Goal: Information Seeking & Learning: Compare options

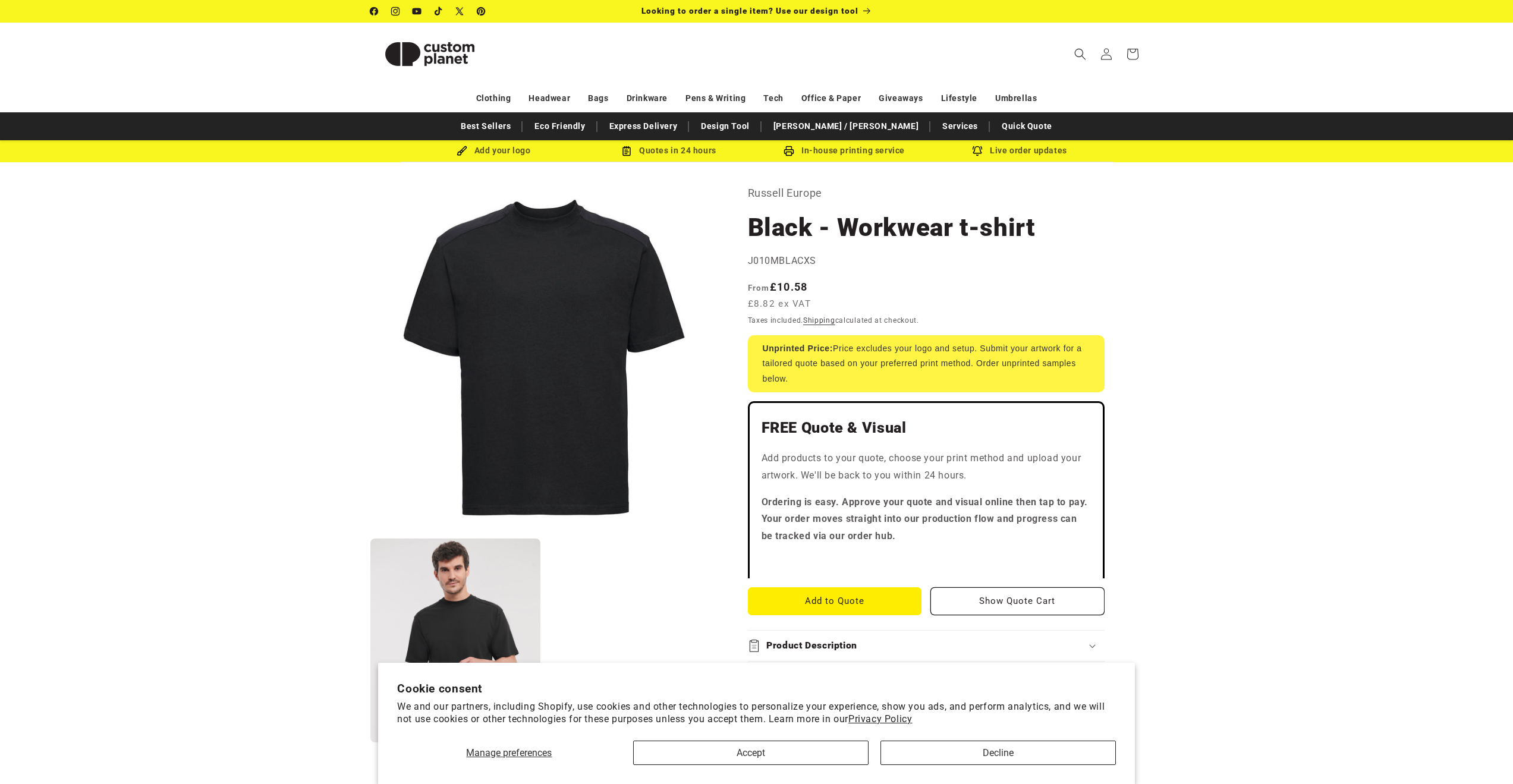
click at [1018, 252] on section "Russell Europe Black - Workwear t-shirt Black - Workwear t-shirt J010MBLACXS Re…" at bounding box center [926, 747] width 357 height 1127
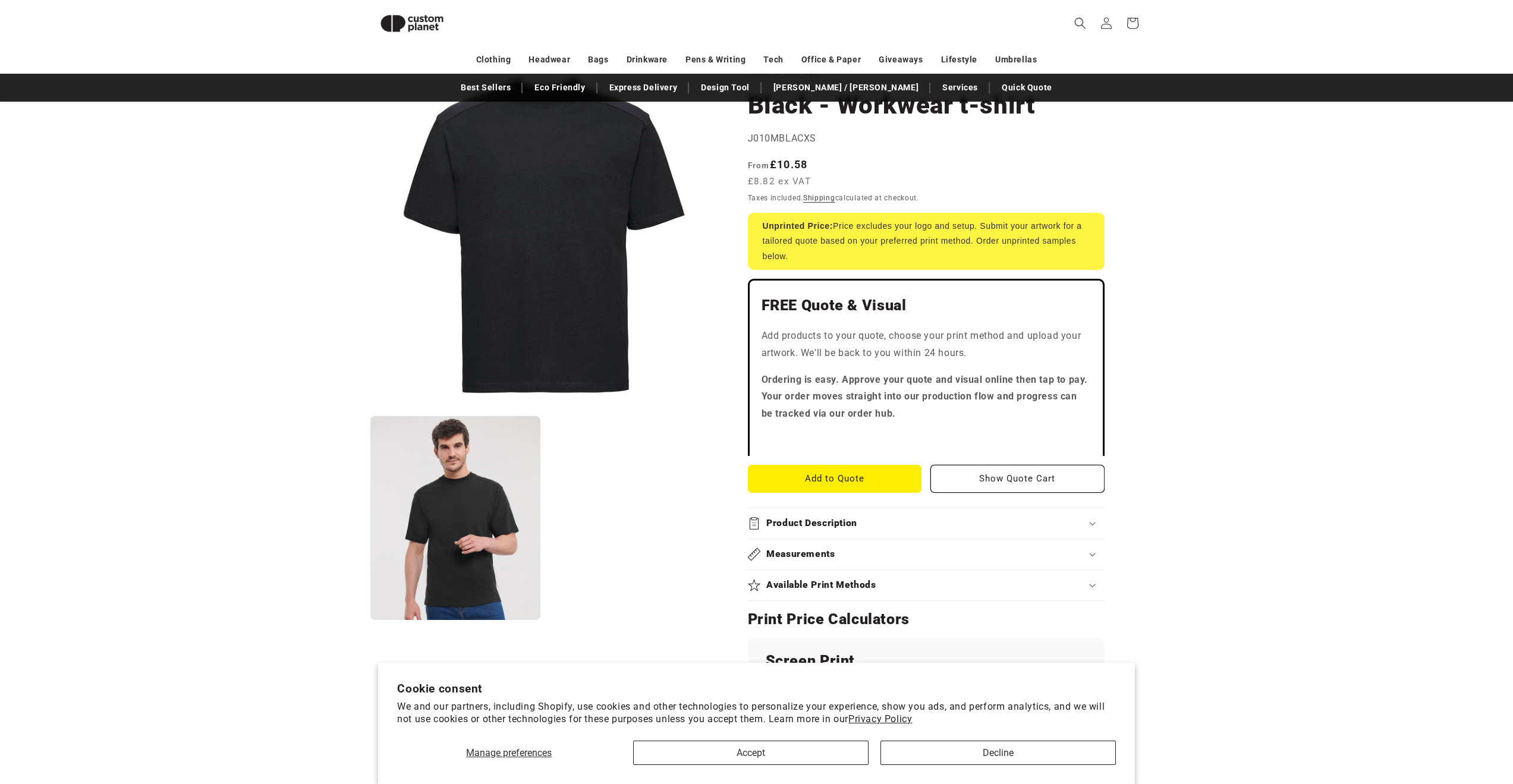
scroll to position [60, 0]
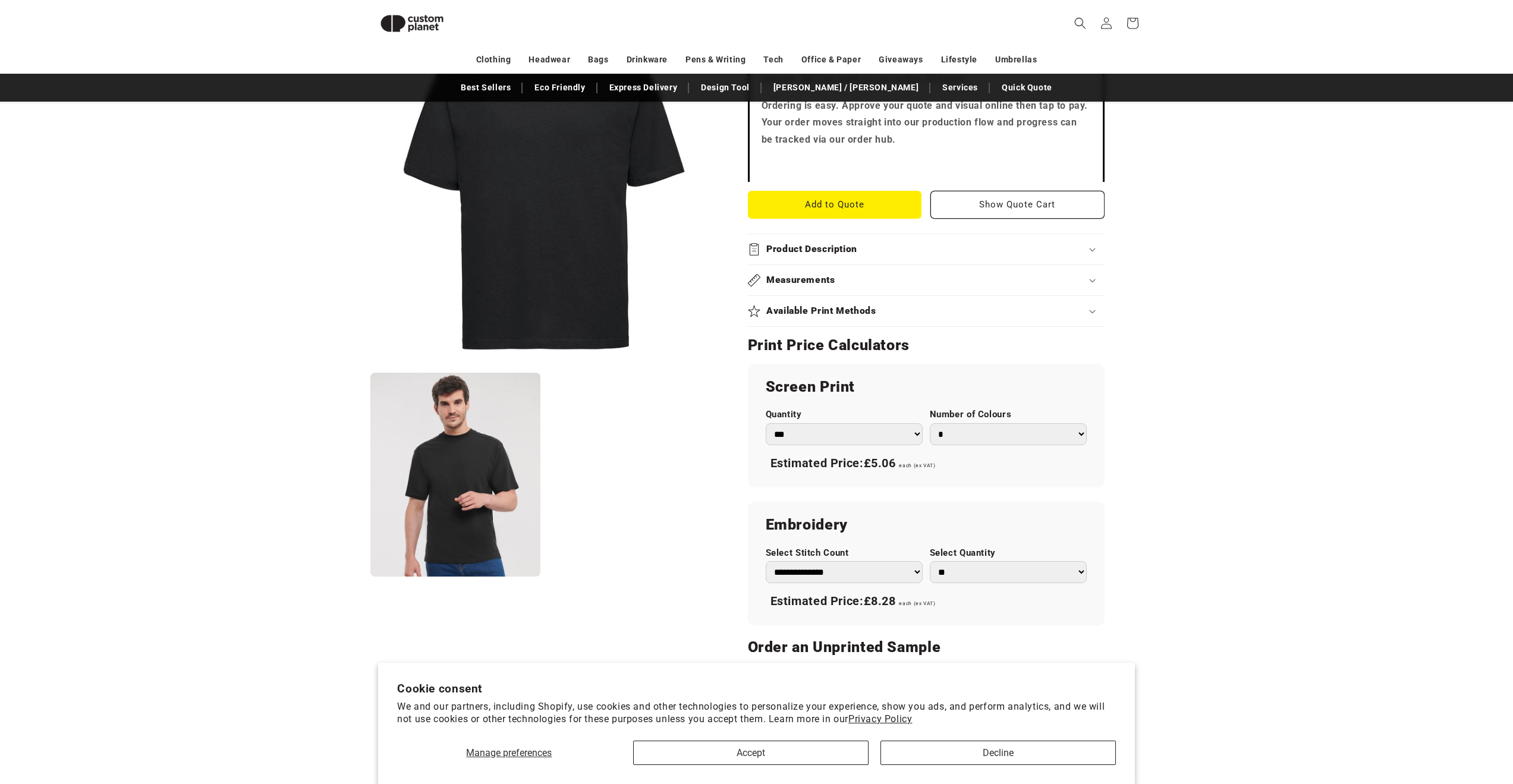
scroll to position [469, 0]
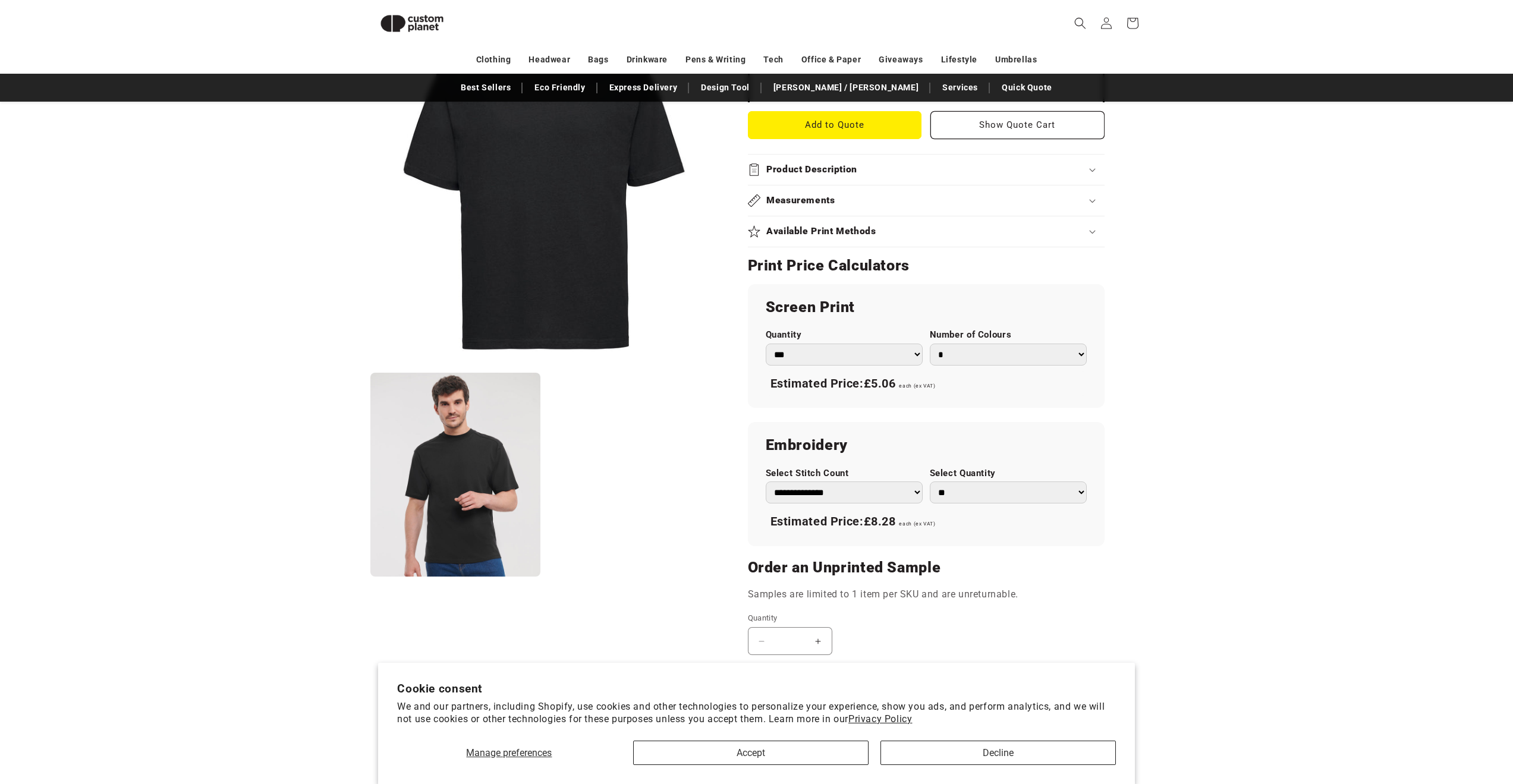
click at [920, 214] on summary "Measurements" at bounding box center [926, 200] width 357 height 30
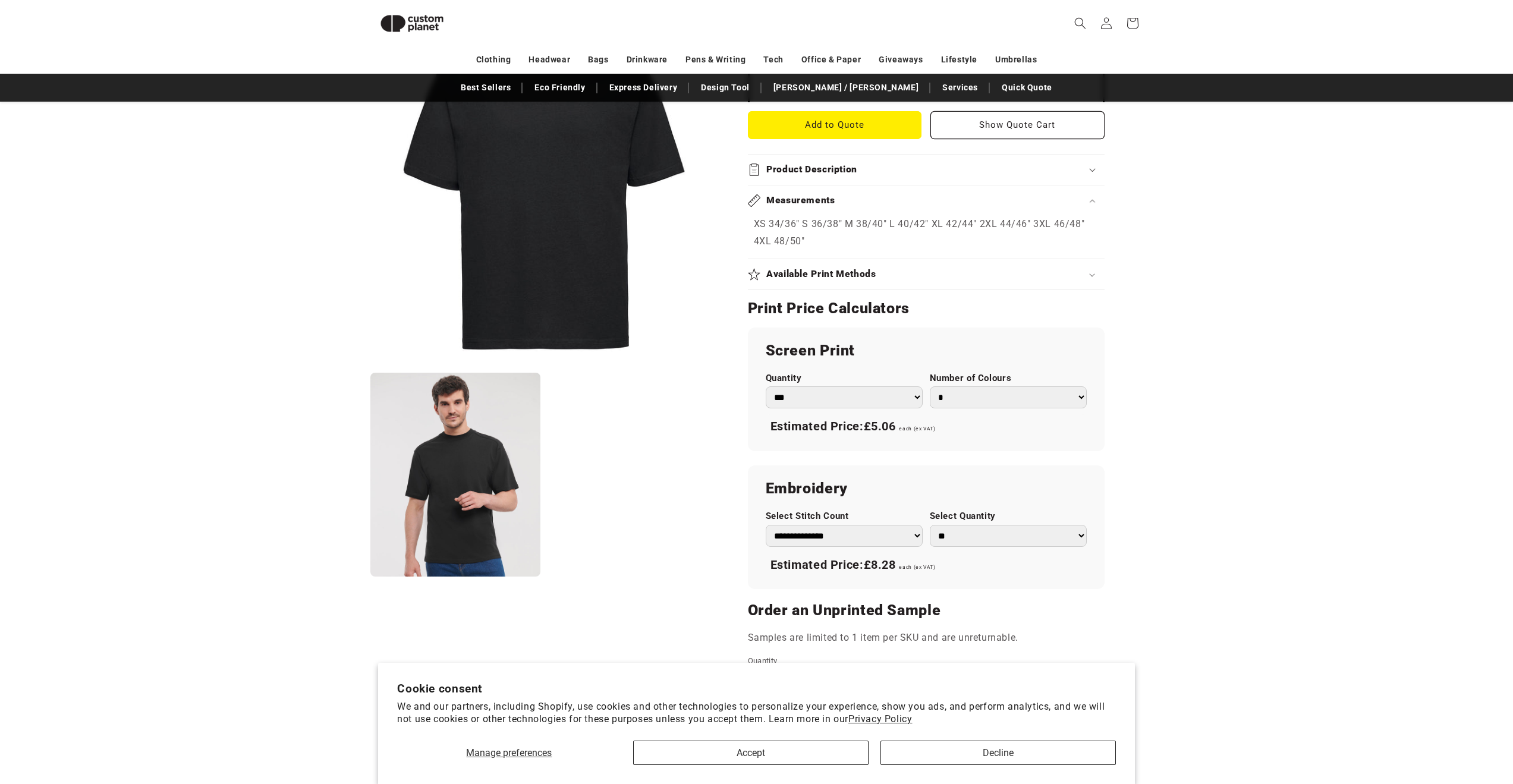
click at [890, 233] on p "XS 34/36" S 36/38" M 38/40" L 40/42" XL 42/44" 2XL 44/46" 3XL 46/48" 4XL 48/50"" at bounding box center [926, 233] width 345 height 35
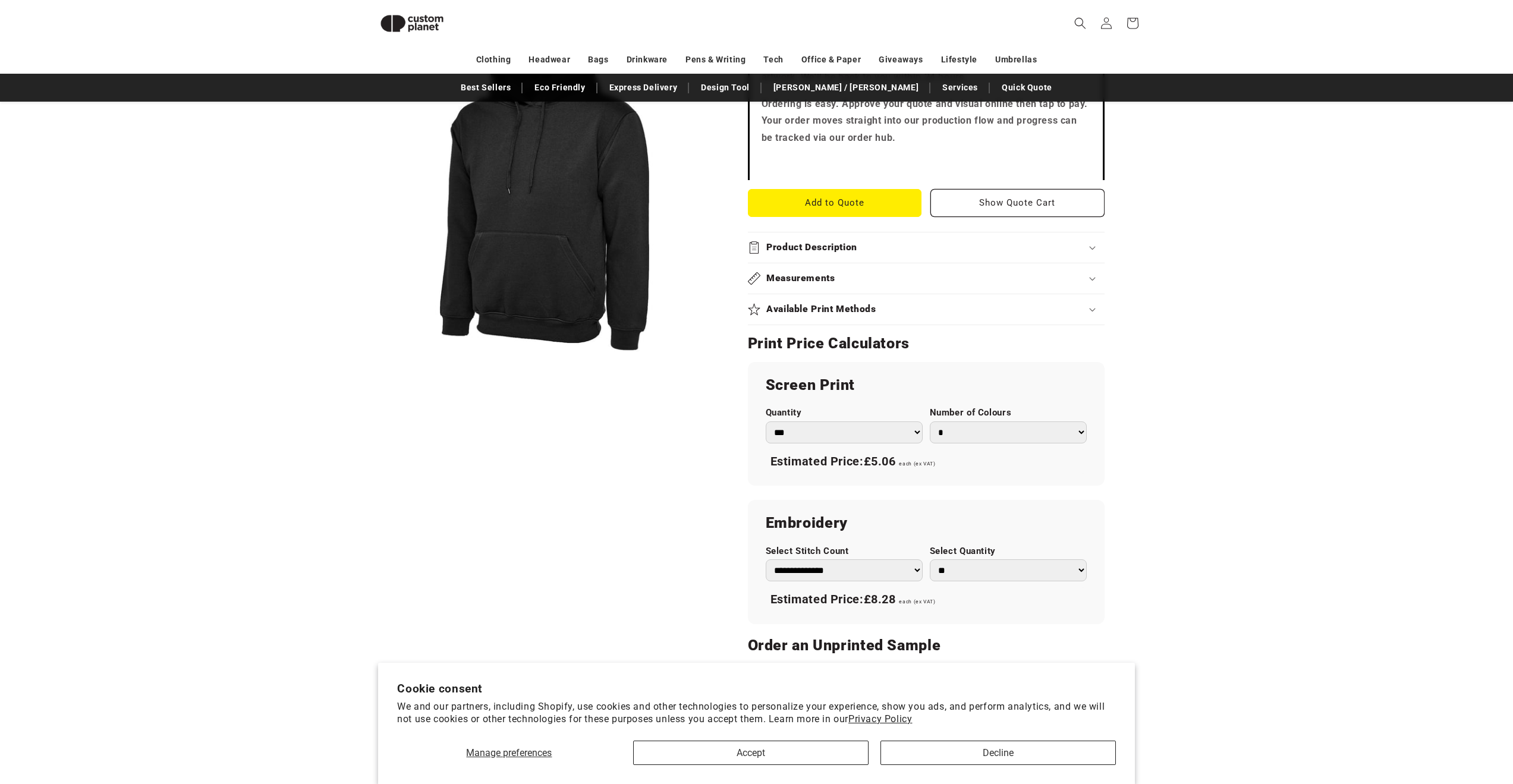
scroll to position [516, 0]
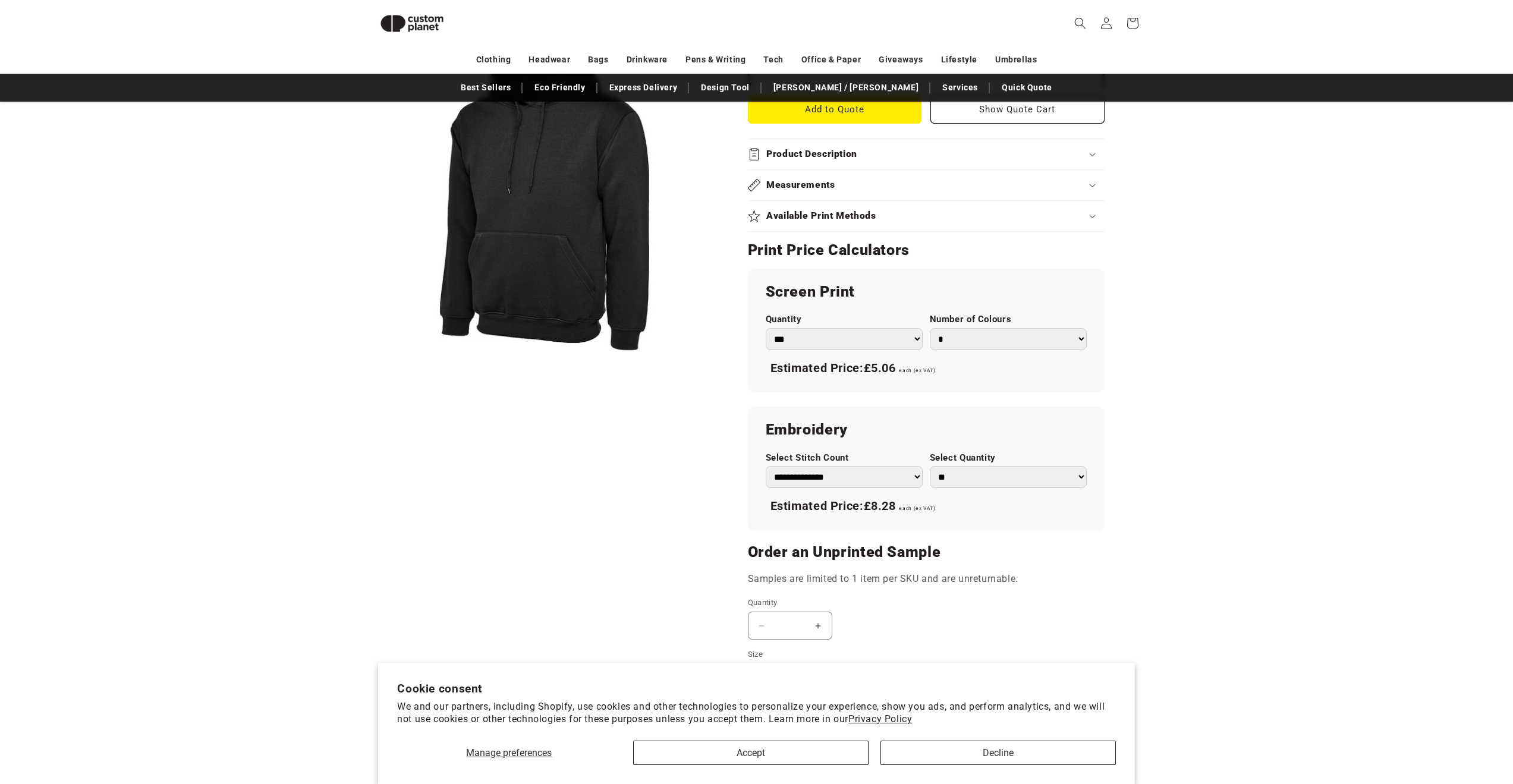
click at [894, 188] on div "Measurements" at bounding box center [926, 185] width 357 height 12
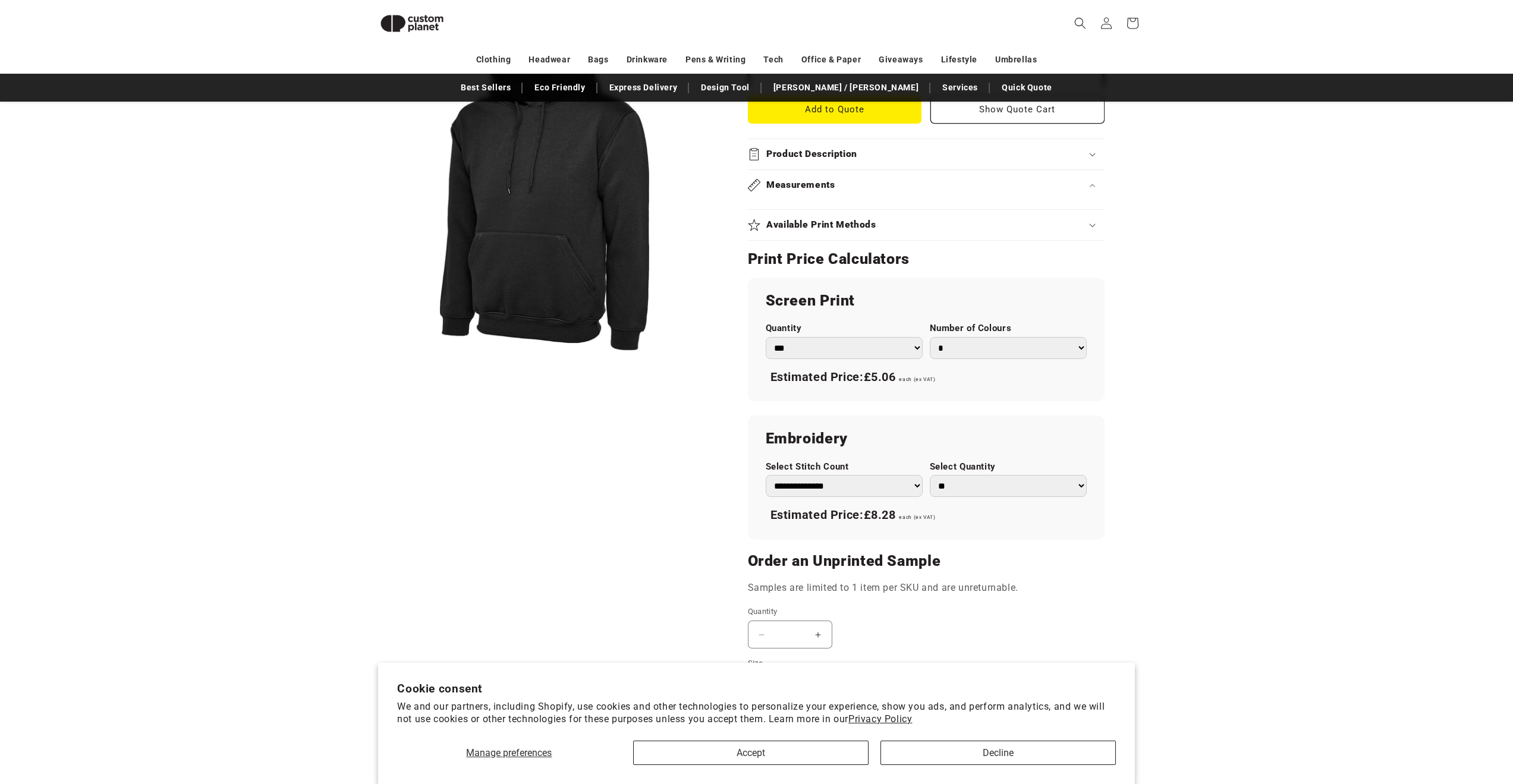
click at [816, 190] on h2 "Measurements" at bounding box center [800, 185] width 69 height 12
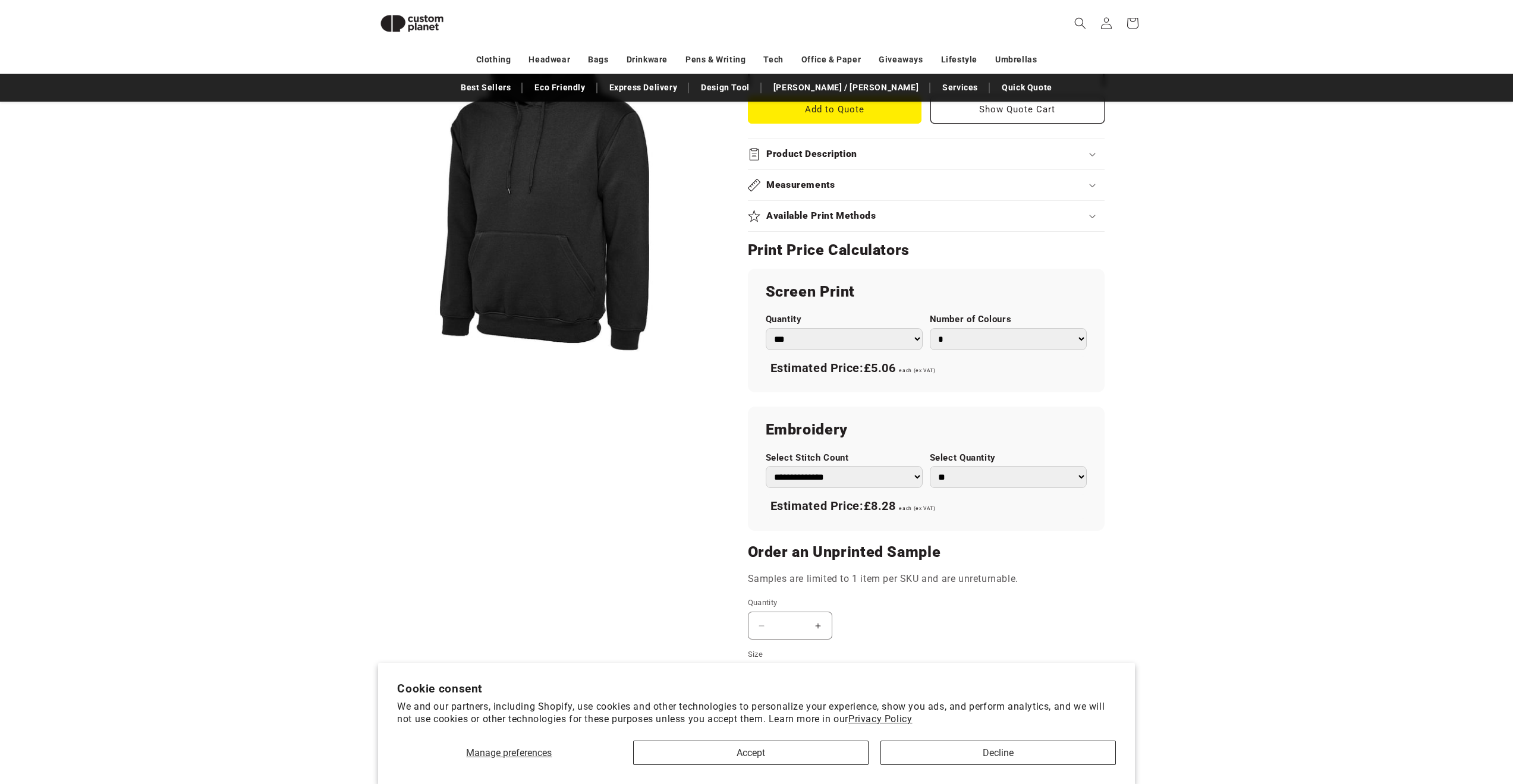
click at [859, 153] on div "Product Description" at bounding box center [926, 154] width 357 height 12
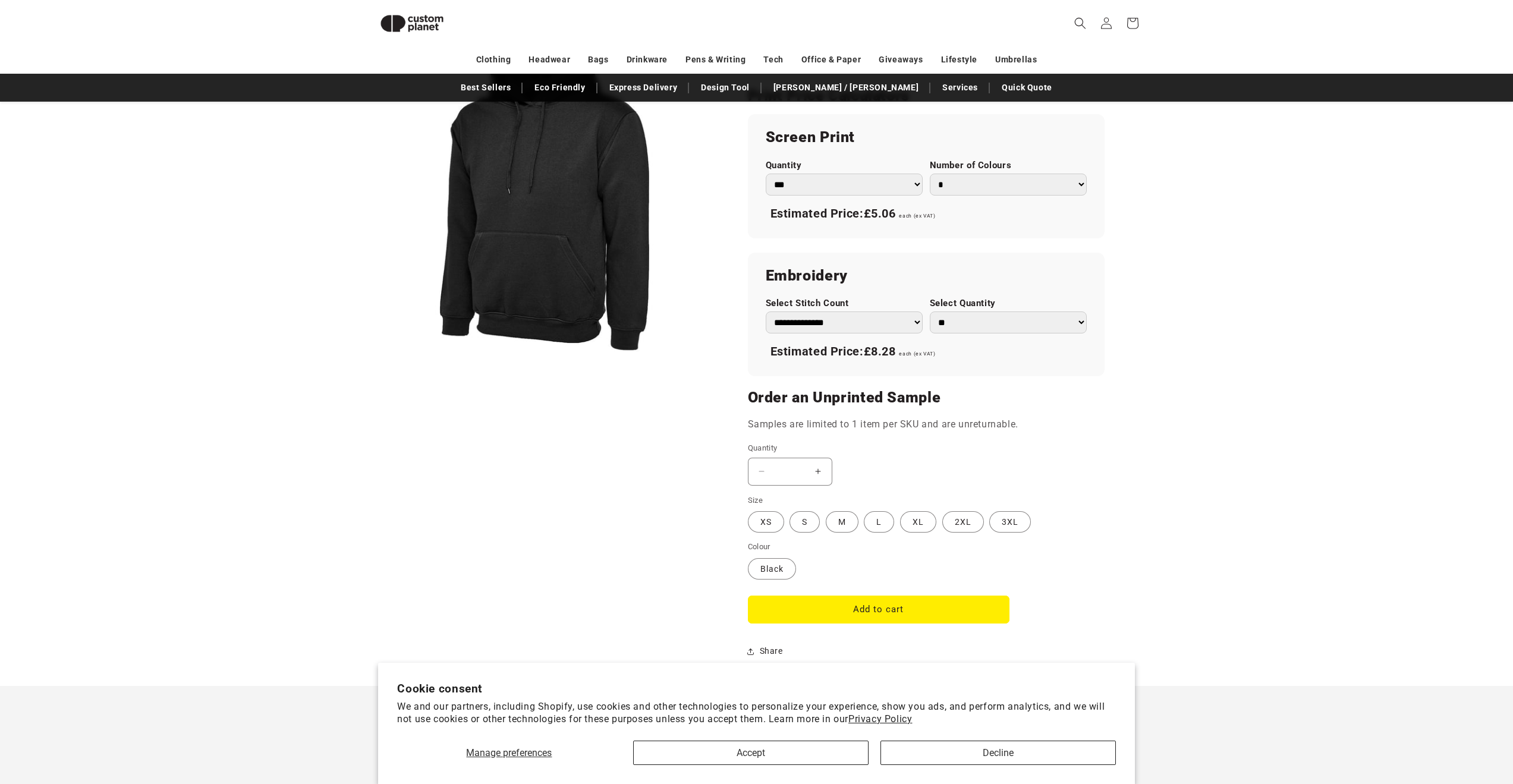
scroll to position [849, 0]
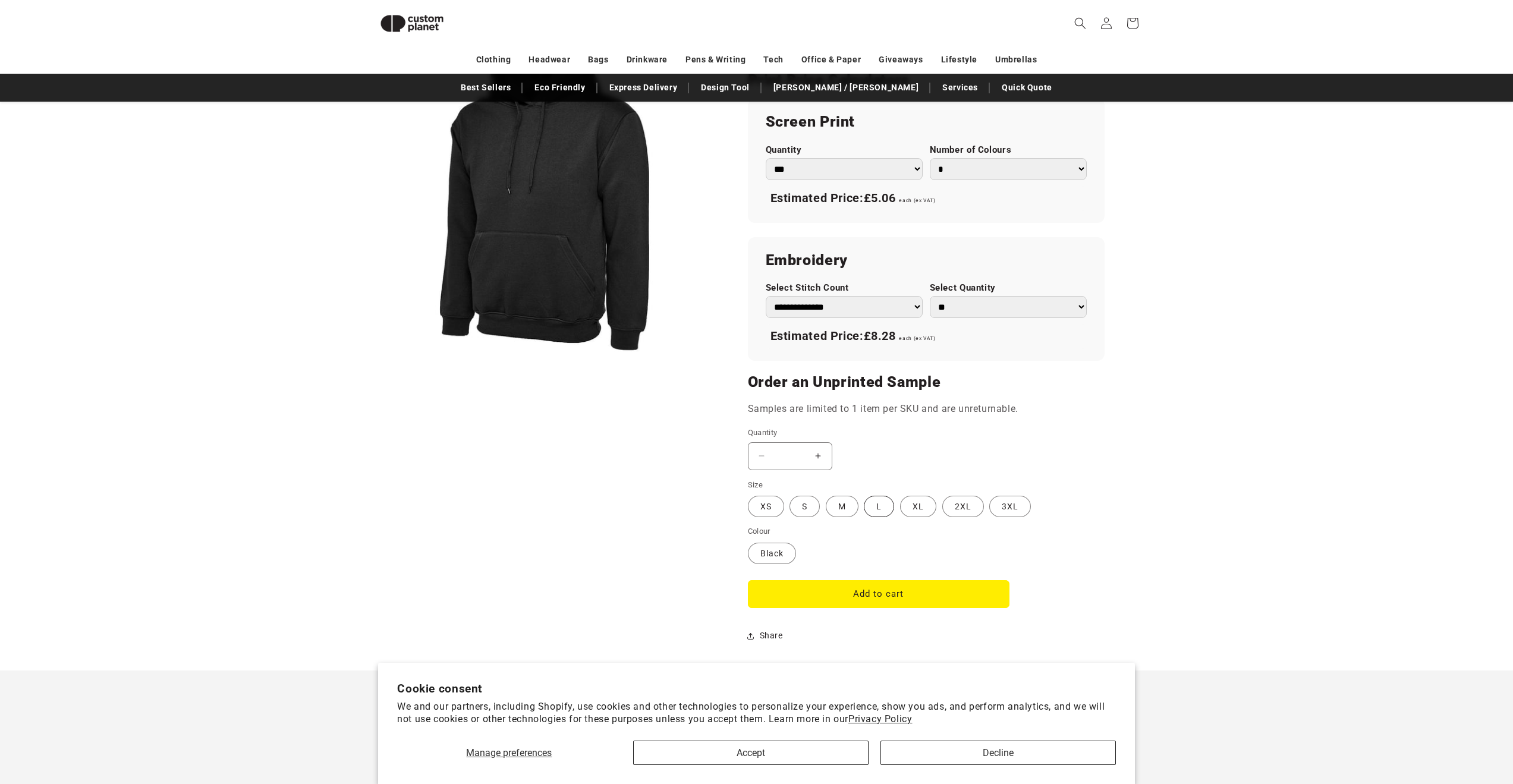
click at [871, 509] on label "L Variant sold out or unavailable" at bounding box center [878, 506] width 30 height 22
click at [907, 506] on label "XL Variant sold out or unavailable" at bounding box center [918, 506] width 37 height 22
type input "**********"
